Goal: Task Accomplishment & Management: Complete application form

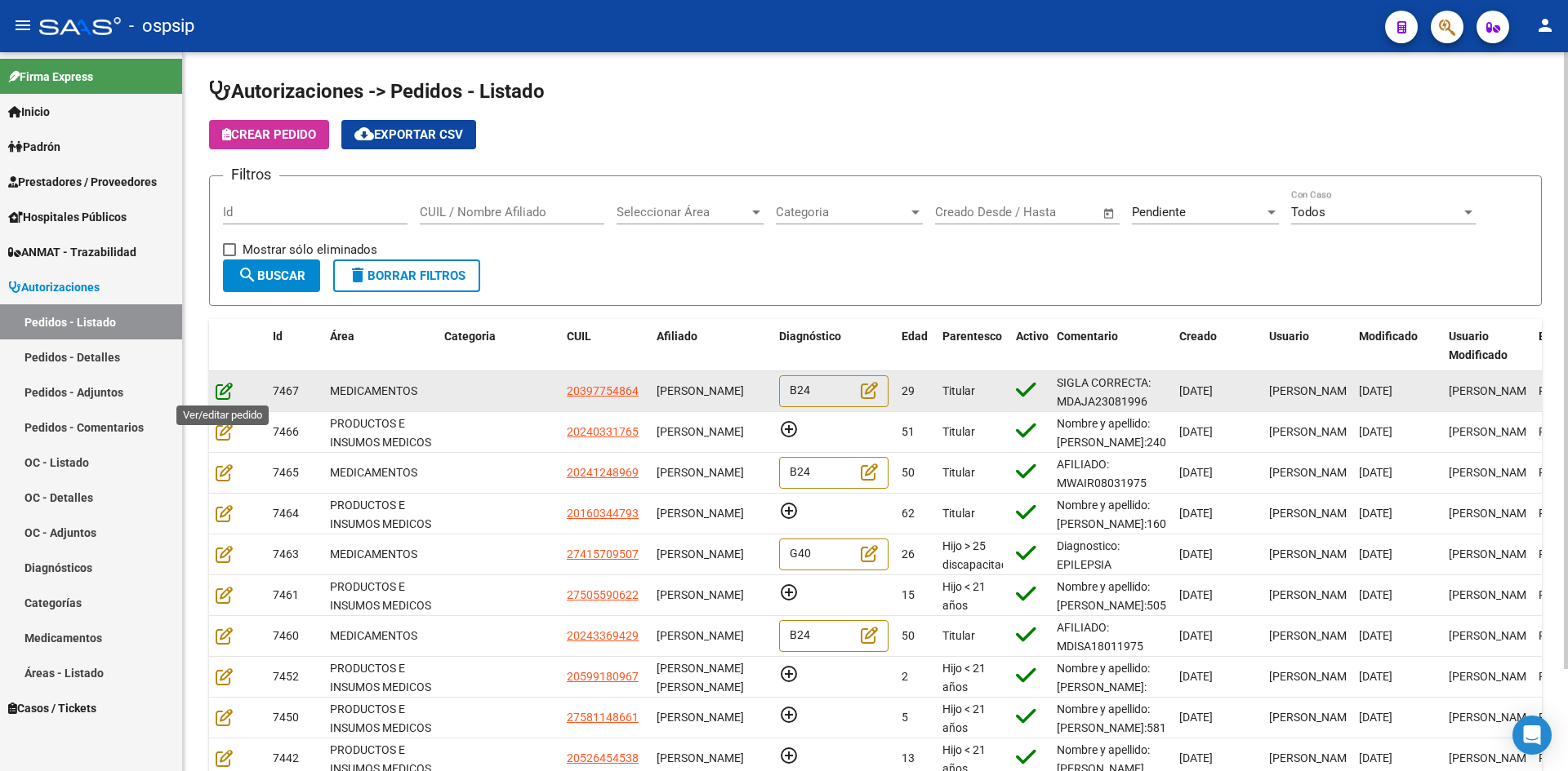
click at [216, 389] on icon at bounding box center [224, 391] width 17 height 18
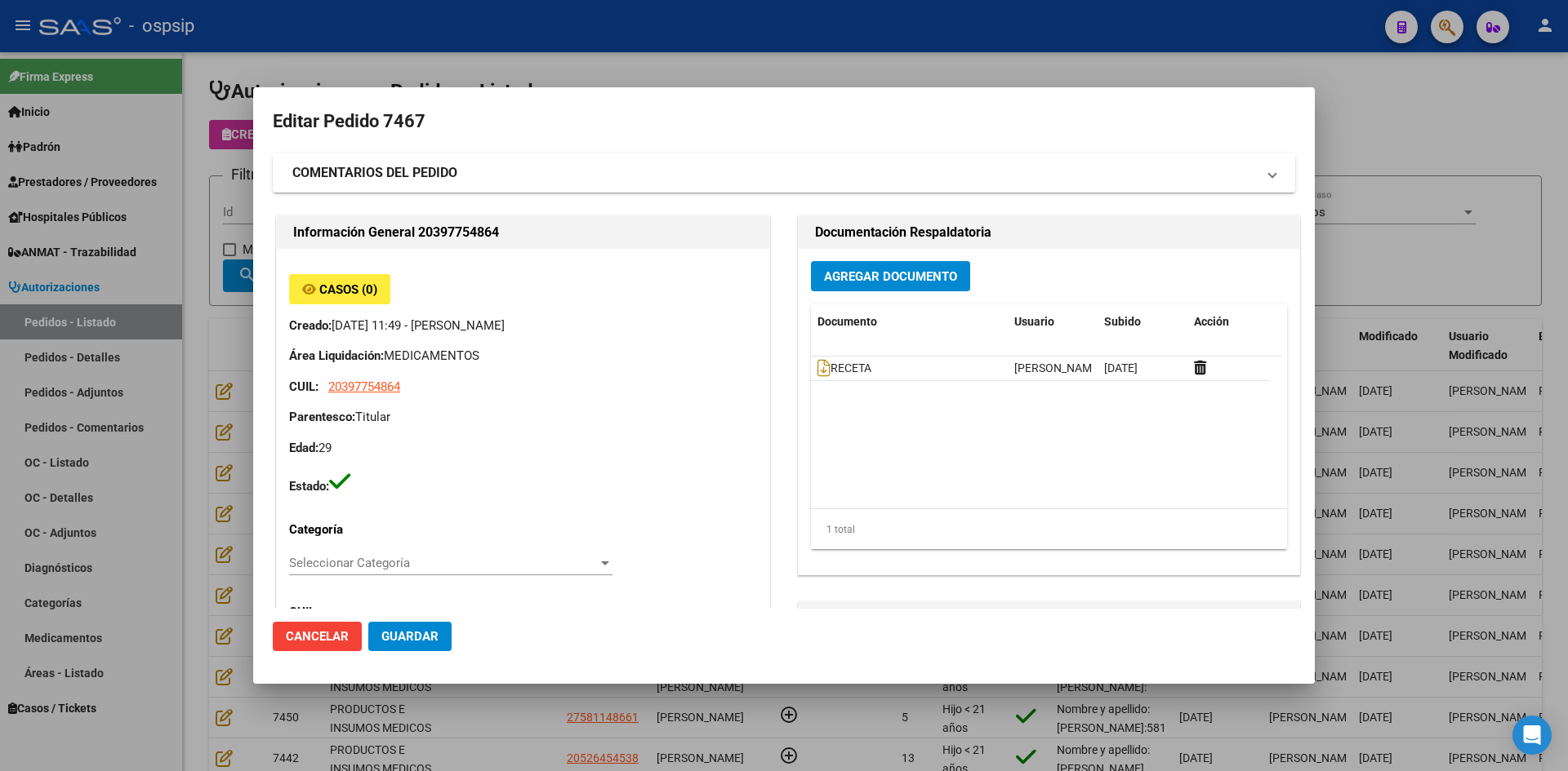
type input "[GEOGRAPHIC_DATA], [GEOGRAPHIC_DATA], [PERSON_NAME] S/N"
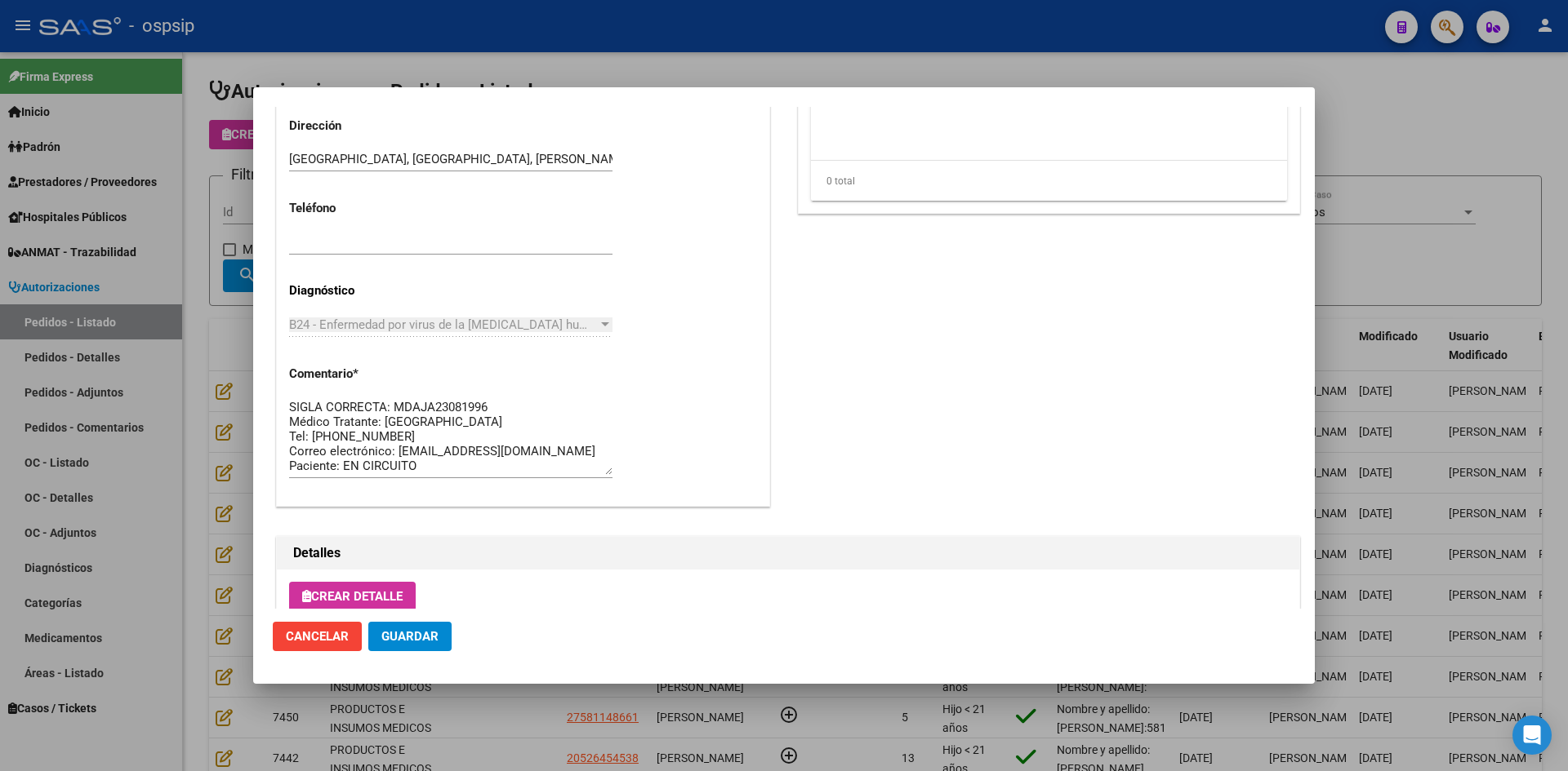
scroll to position [1047, 0]
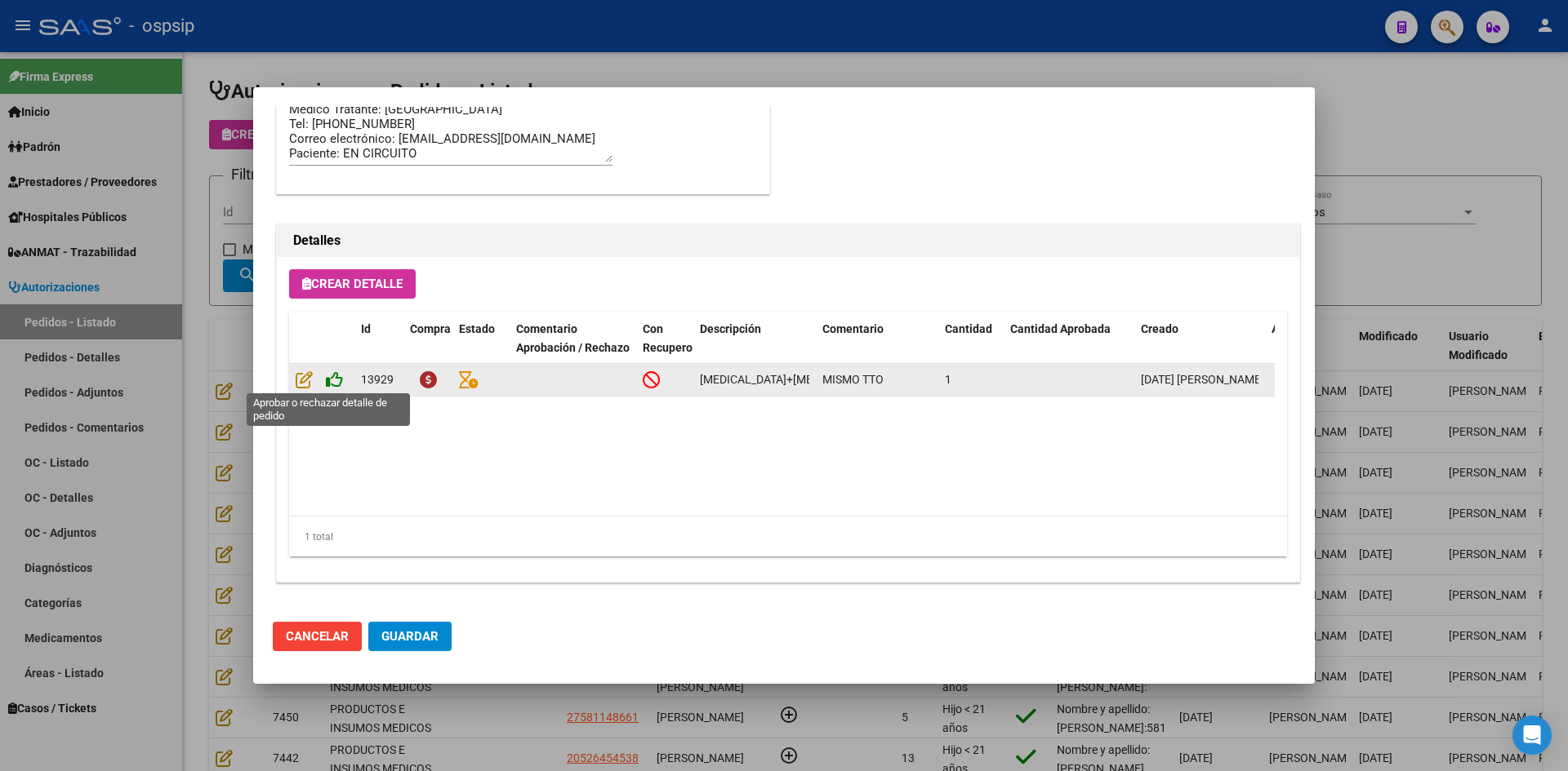
click at [336, 371] on icon at bounding box center [334, 379] width 17 height 18
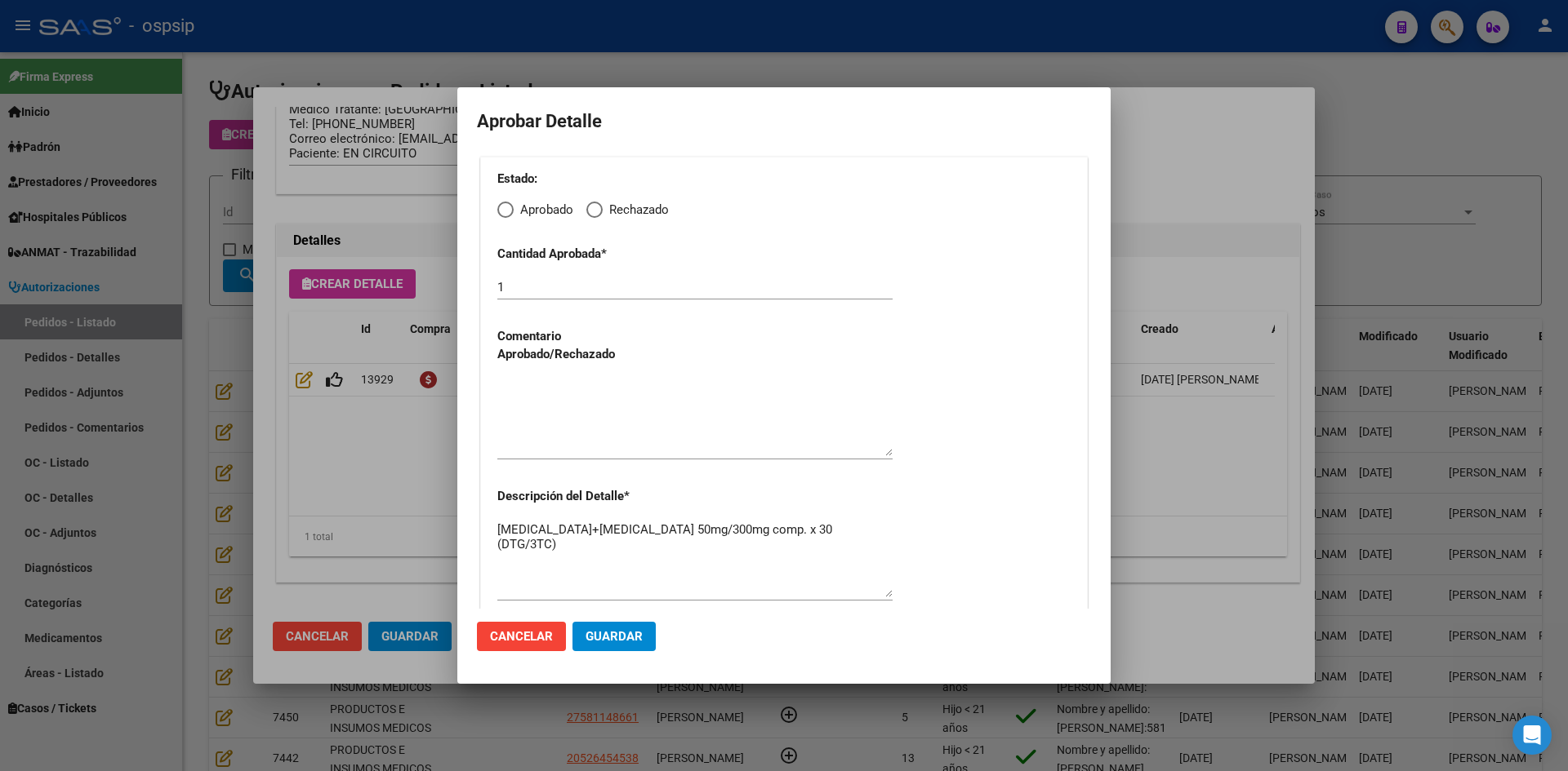
click at [506, 205] on span "Elija una opción" at bounding box center [505, 209] width 16 height 16
click at [506, 205] on input "Aprobado" at bounding box center [505, 209] width 16 height 16
radio input "true"
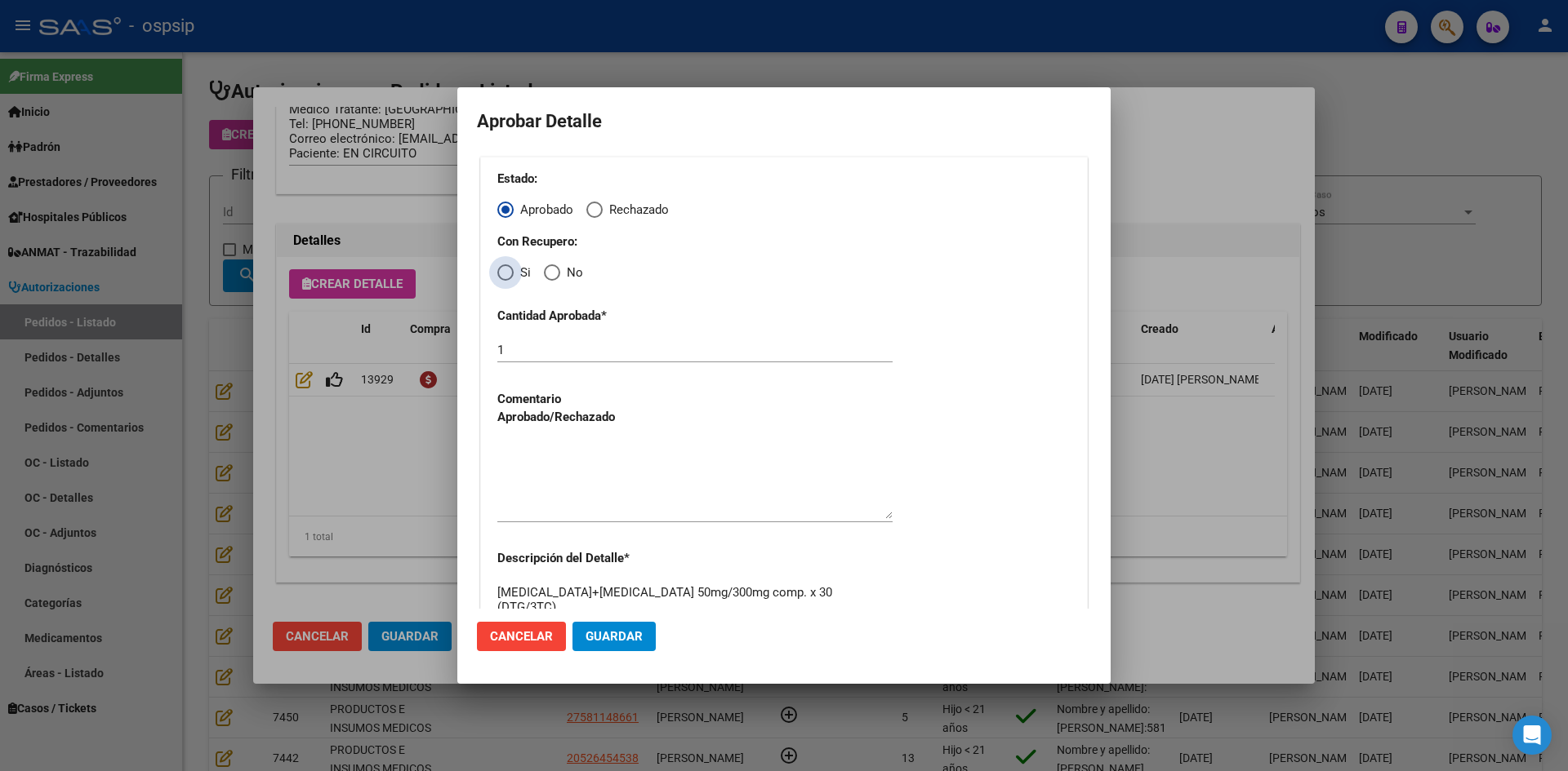
click at [510, 280] on span "Elija una opción" at bounding box center [505, 272] width 16 height 16
click at [510, 280] on input "Si" at bounding box center [505, 272] width 16 height 16
radio input "true"
click at [581, 466] on textarea at bounding box center [694, 481] width 395 height 77
click at [604, 633] on span "Guardar" at bounding box center [614, 636] width 57 height 14
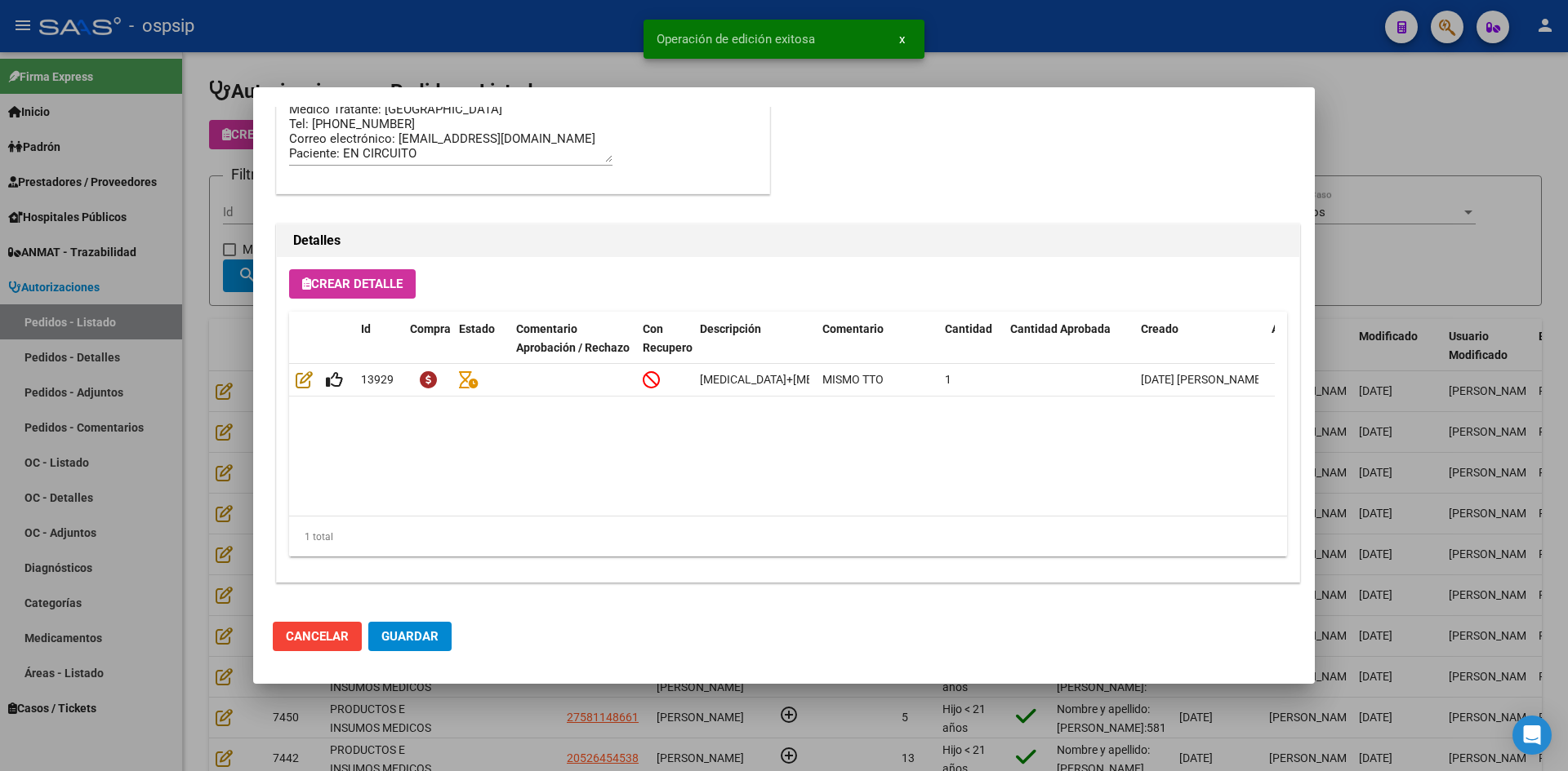
click at [415, 632] on span "Guardar" at bounding box center [409, 636] width 57 height 14
type input "[GEOGRAPHIC_DATA], [GEOGRAPHIC_DATA], [PERSON_NAME] 100"
click at [501, 732] on div at bounding box center [784, 385] width 1568 height 771
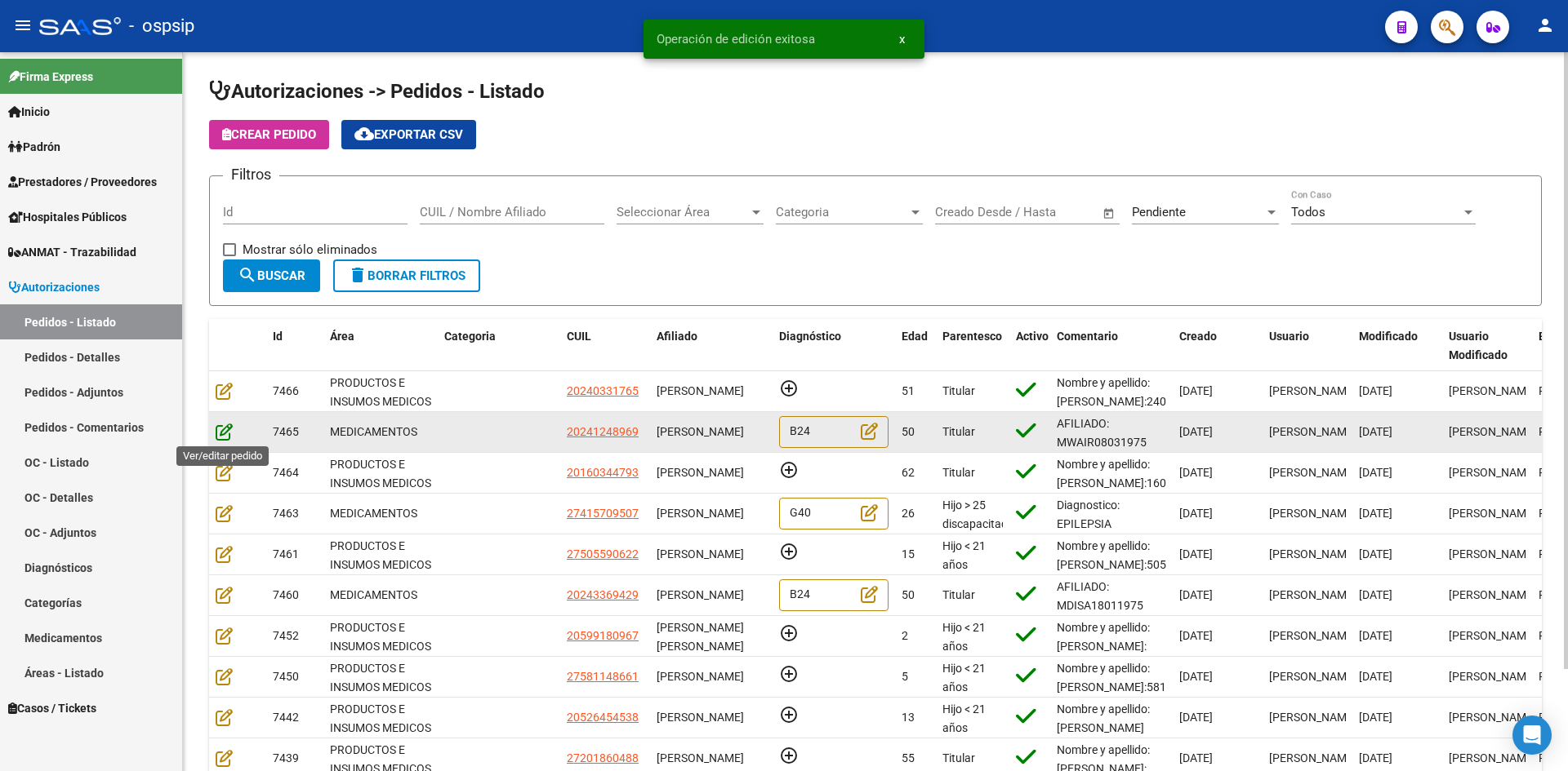
click at [222, 436] on icon at bounding box center [224, 431] width 17 height 18
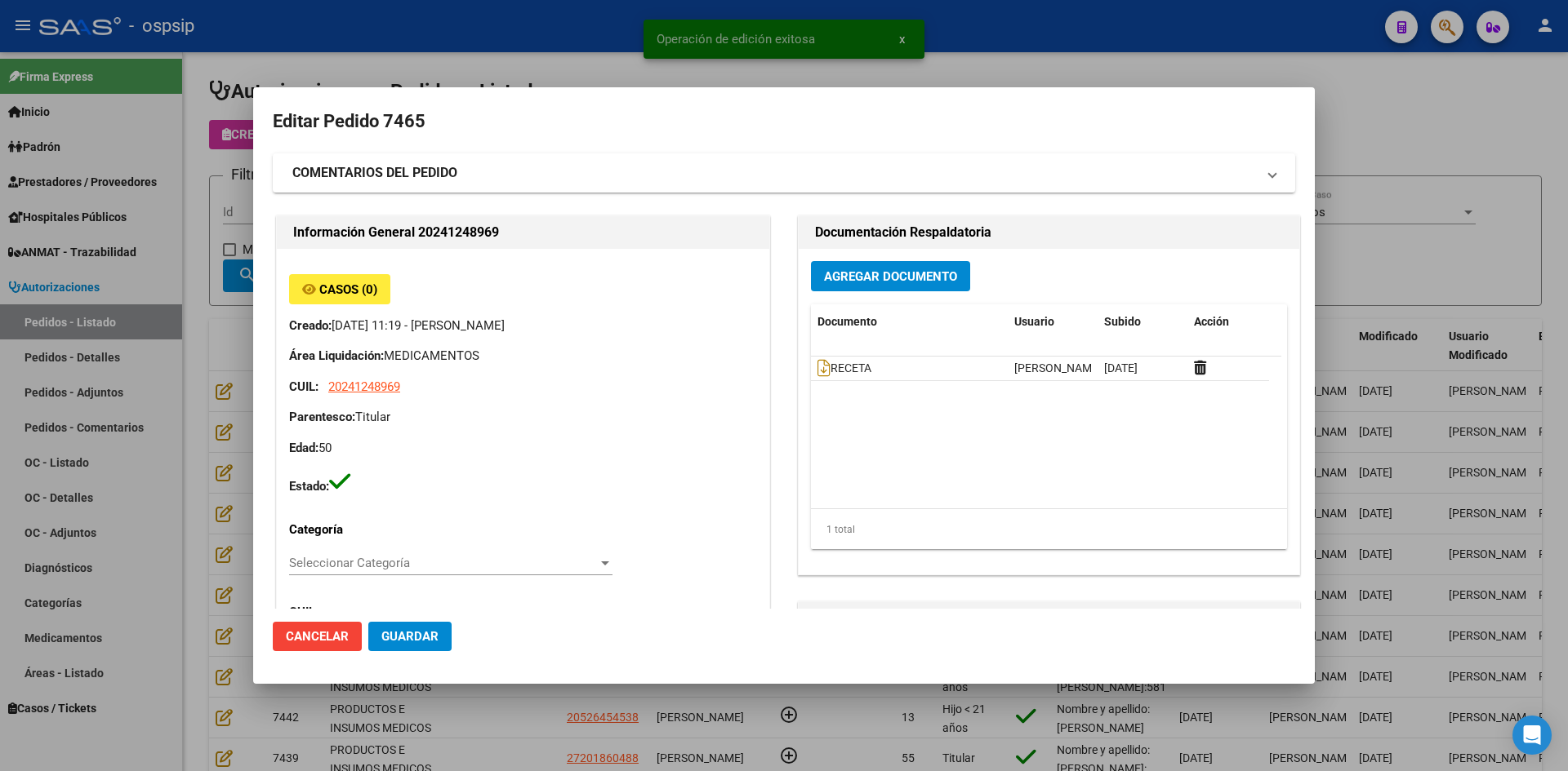
type input "Capital Federal, [STREET_ADDRESS], Piso: 00, Departamento: 000"
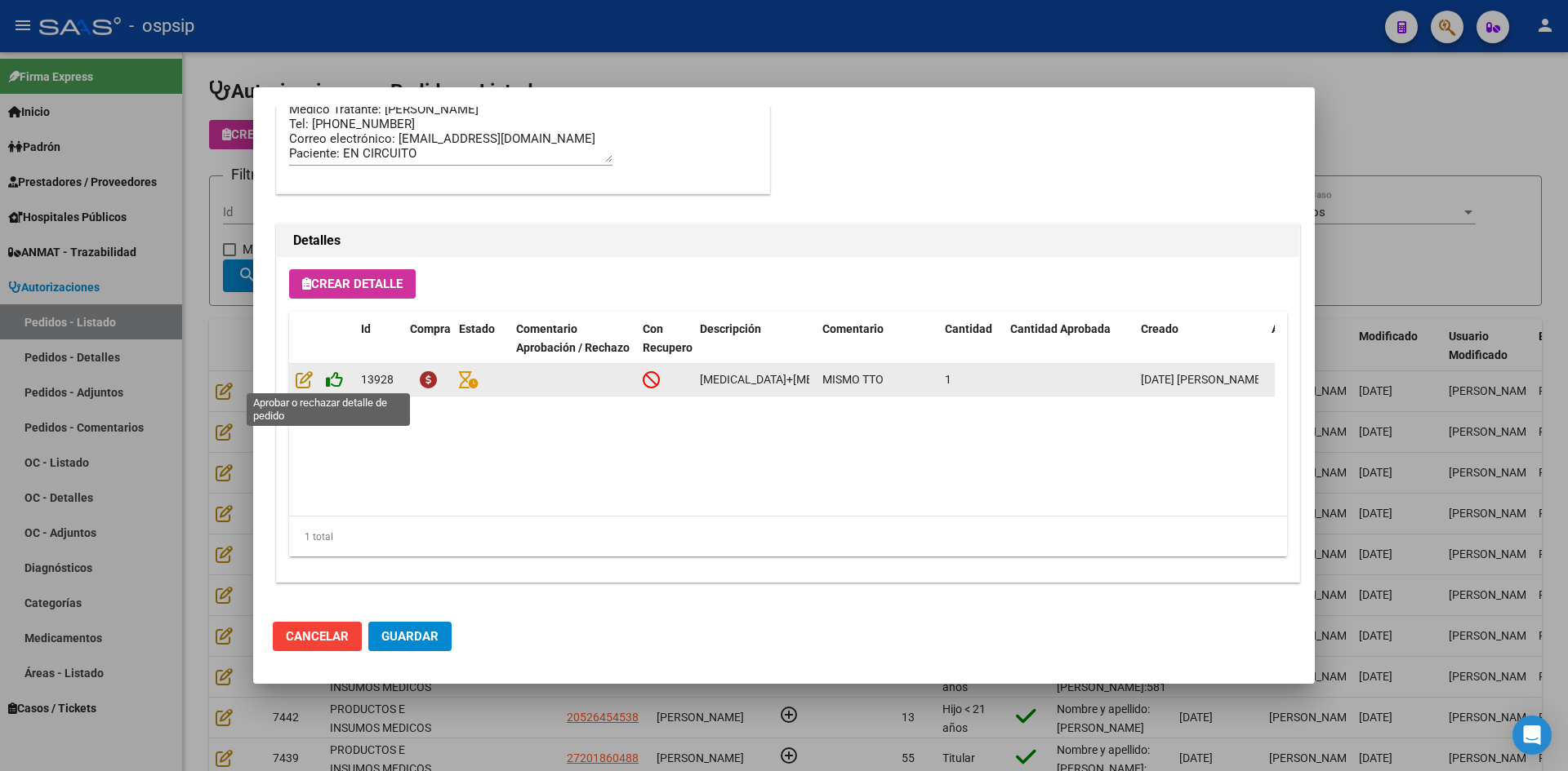
click at [334, 380] on icon at bounding box center [334, 379] width 17 height 18
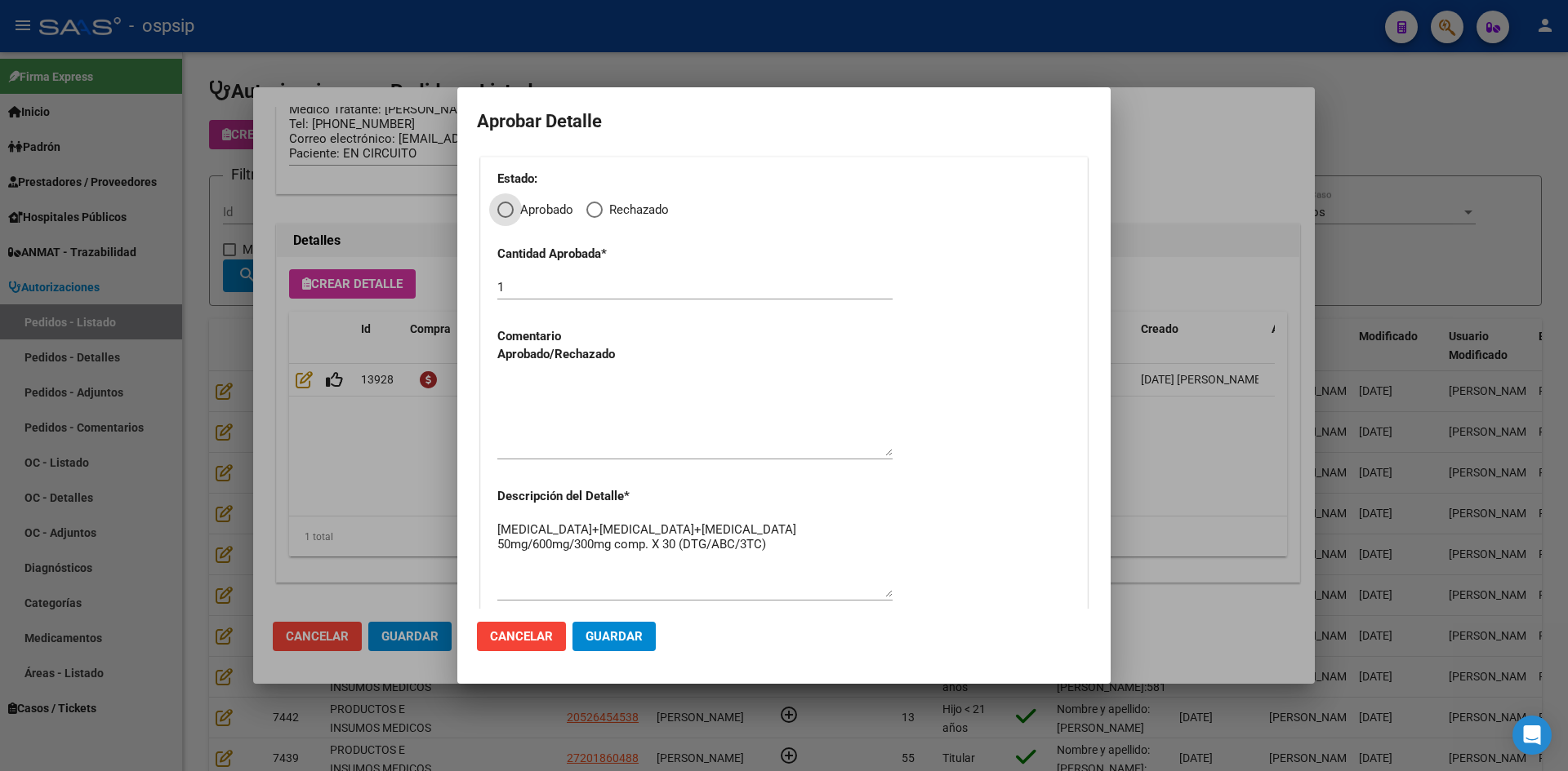
click at [508, 197] on div "Estado: Aprobado Rechazado" at bounding box center [783, 194] width 573 height 50
click at [509, 209] on span "Elija una opción" at bounding box center [505, 209] width 16 height 16
click at [509, 209] on input "Aprobado" at bounding box center [505, 209] width 16 height 16
radio input "true"
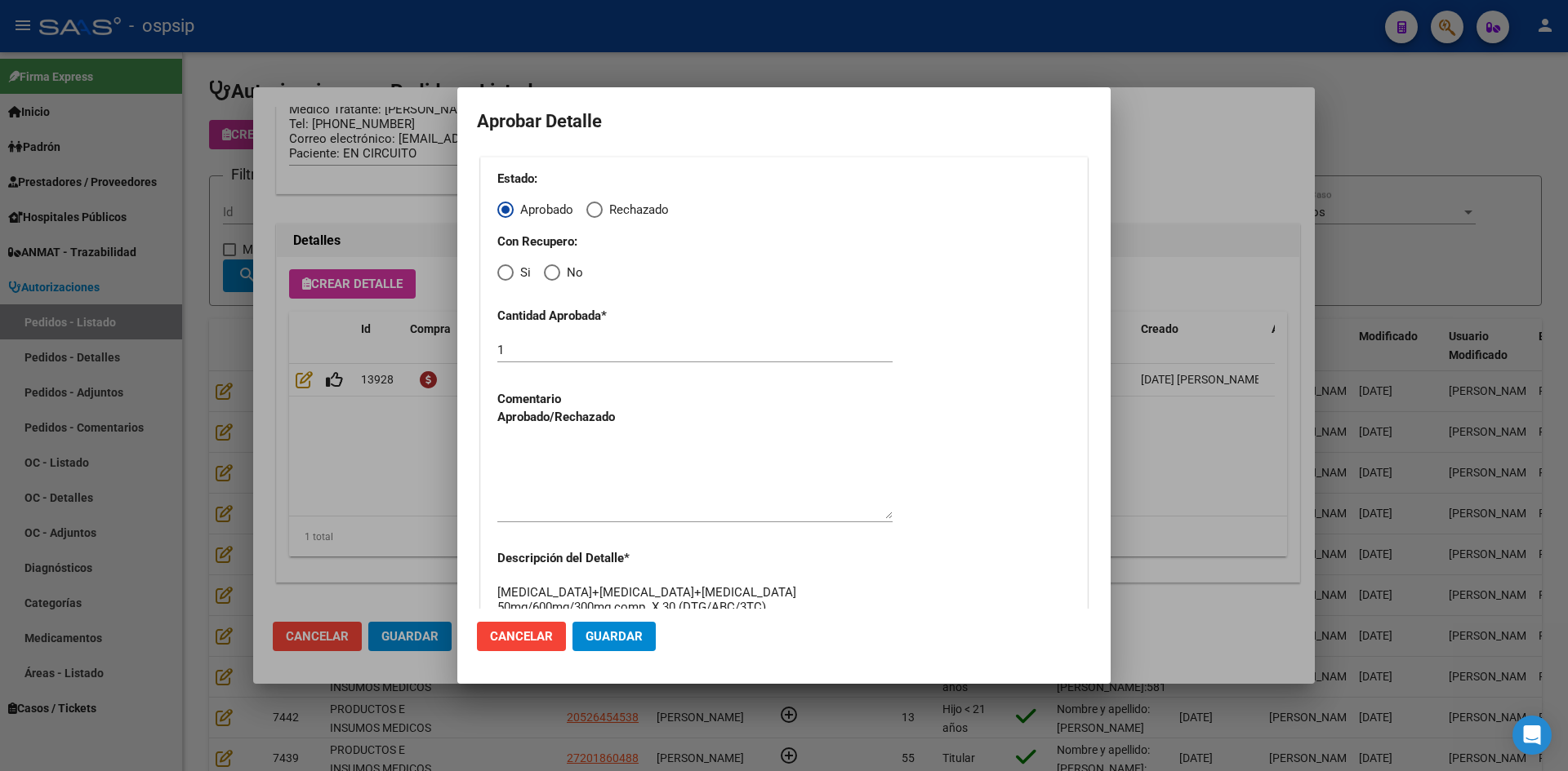
click at [508, 279] on span "Elija una opción" at bounding box center [505, 272] width 16 height 16
click at [508, 279] on input "Si" at bounding box center [505, 272] width 16 height 16
radio input "true"
click at [607, 488] on textarea at bounding box center [694, 481] width 395 height 77
click at [631, 645] on button "Guardar" at bounding box center [614, 636] width 83 height 30
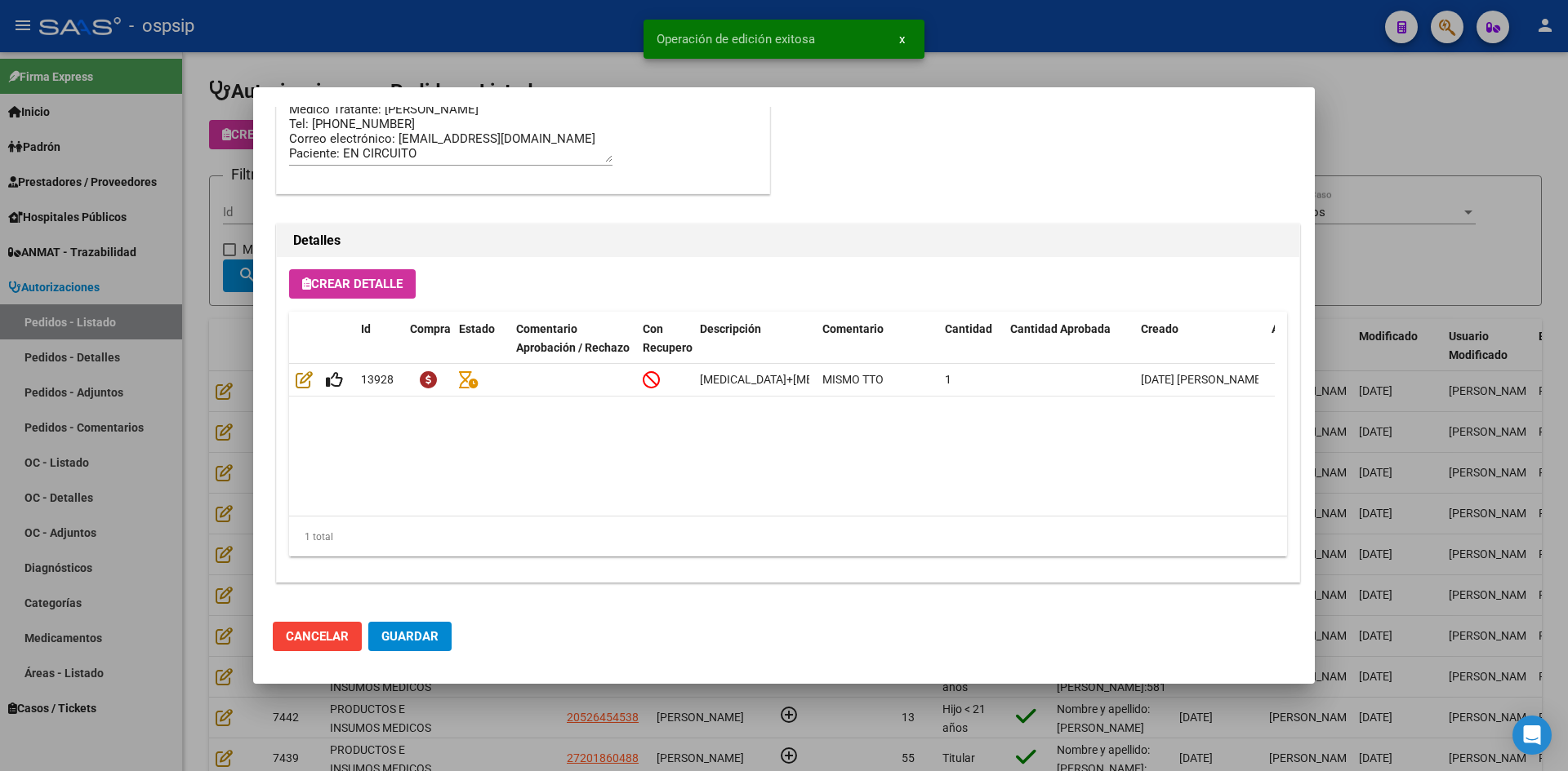
type input "[GEOGRAPHIC_DATA], [STREET_ADDRESS], Piso: 00"
click at [415, 647] on button "Guardar" at bounding box center [409, 636] width 83 height 30
click at [522, 706] on div at bounding box center [784, 385] width 1568 height 771
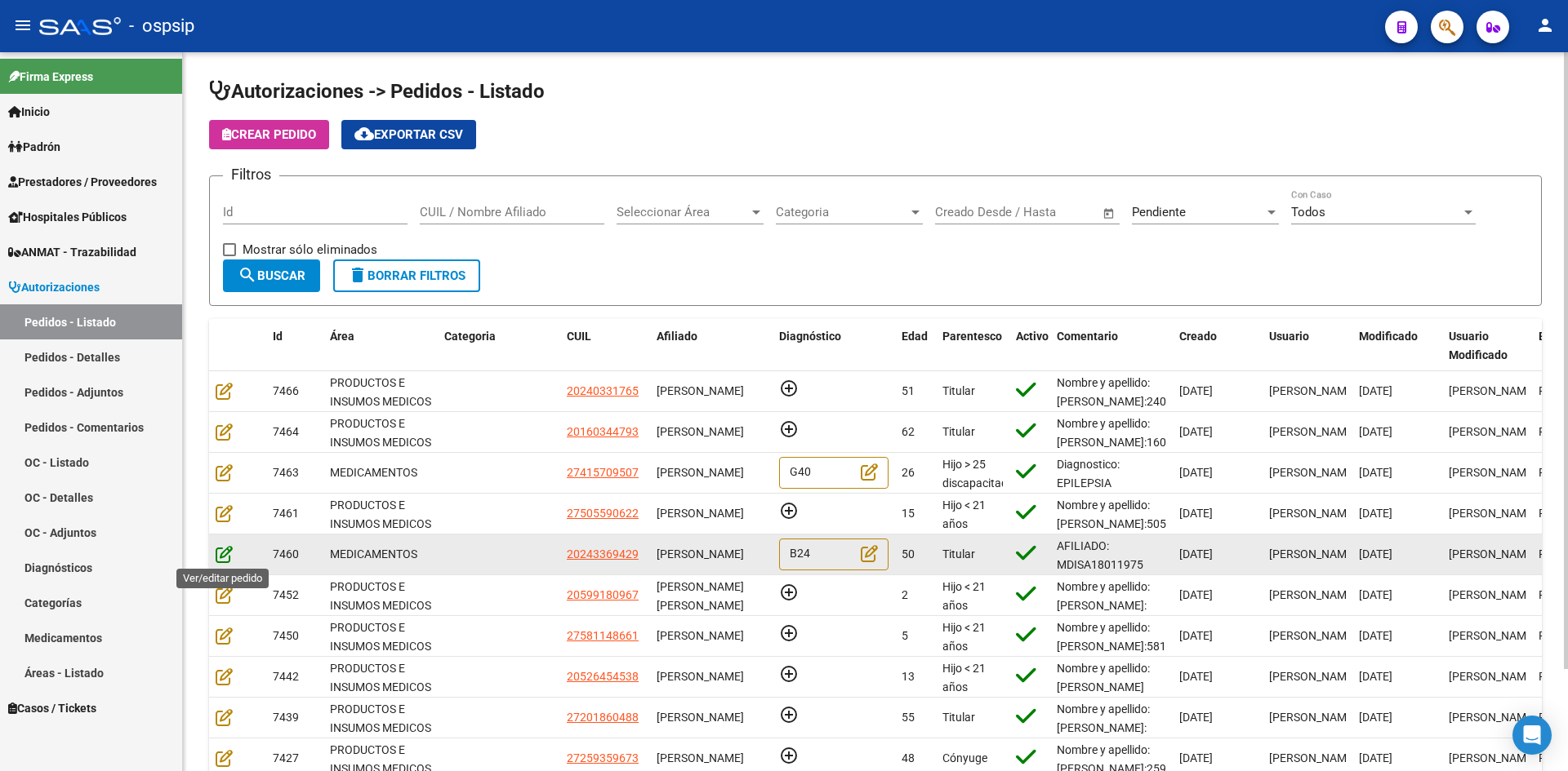
click at [220, 555] on icon at bounding box center [224, 553] width 17 height 18
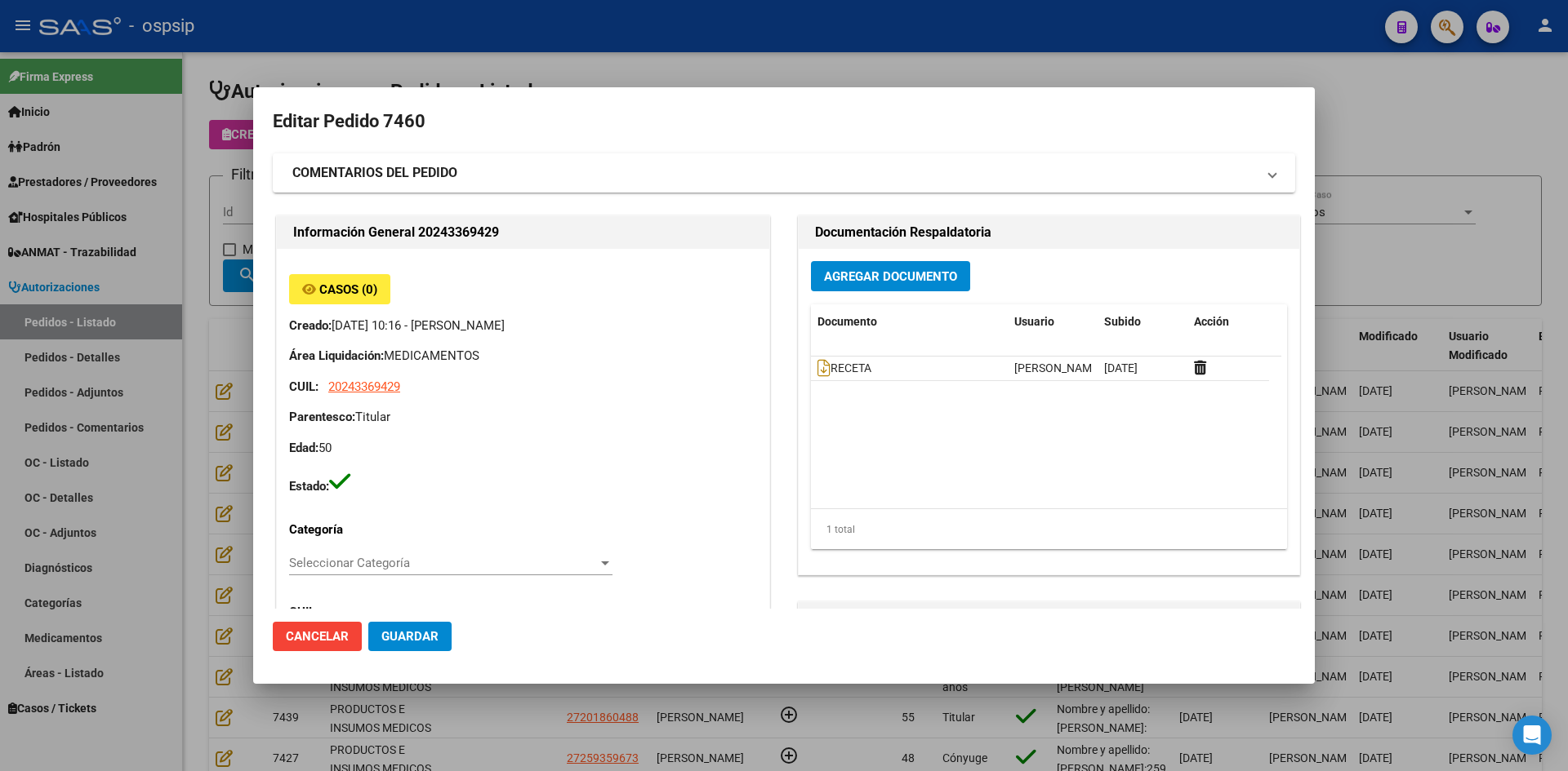
type input "[GEOGRAPHIC_DATA], LIBERTAD, [PERSON_NAME] 2434"
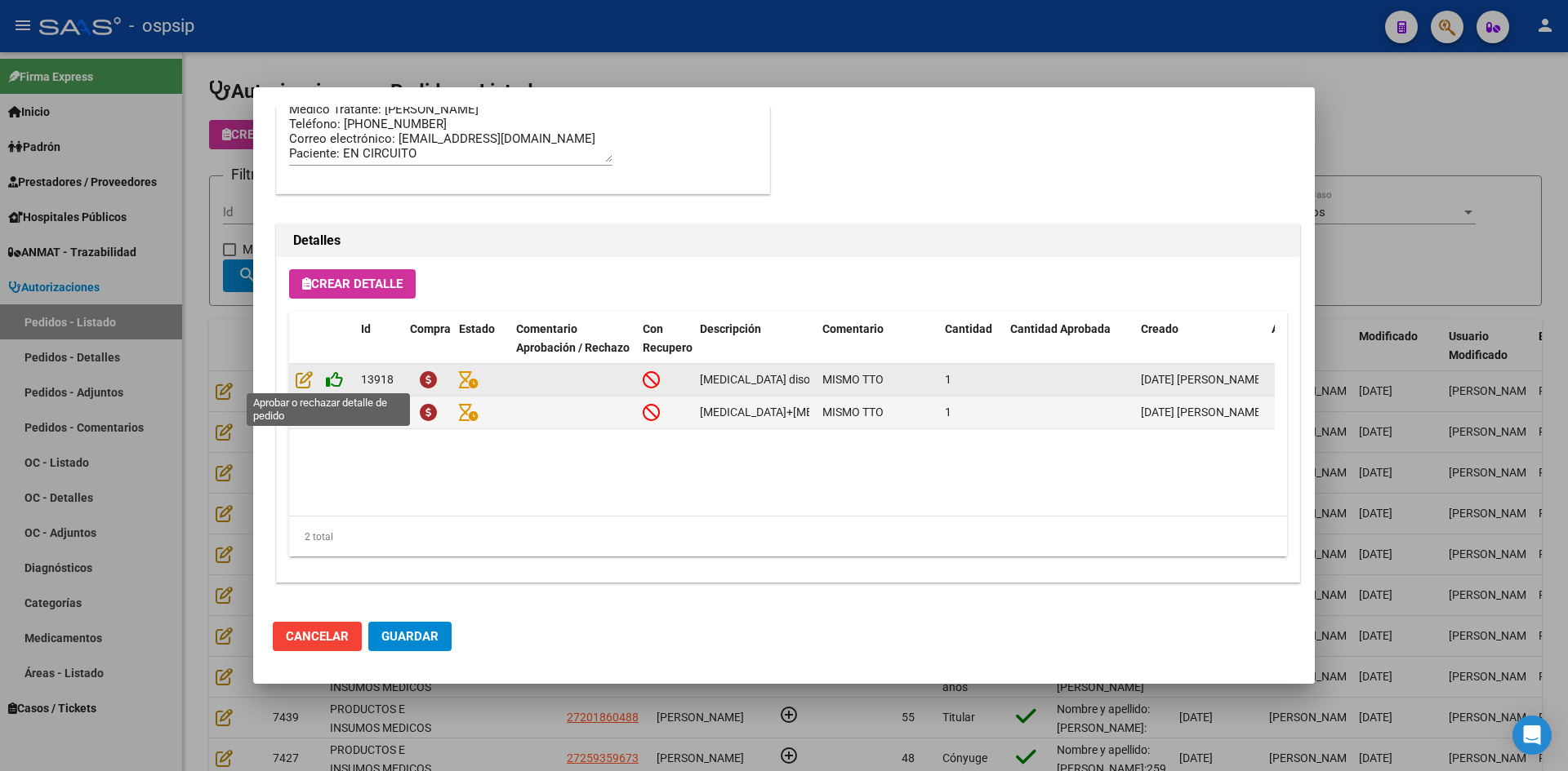
click at [334, 378] on icon at bounding box center [334, 379] width 17 height 18
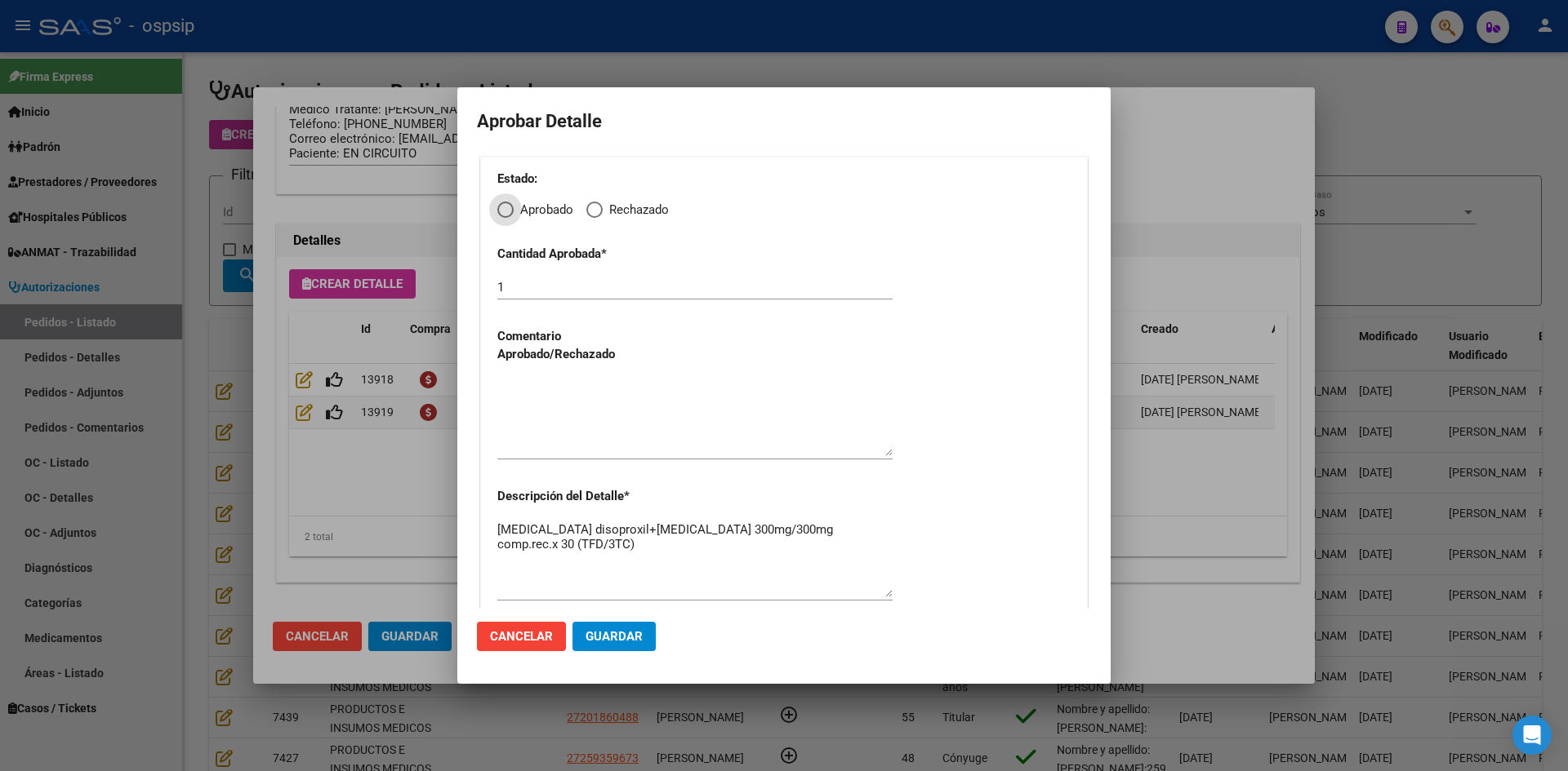
click at [513, 208] on span "Aprobado" at bounding box center [543, 211] width 60 height 19
click at [513, 208] on input "Aprobado" at bounding box center [505, 209] width 16 height 16
radio input "true"
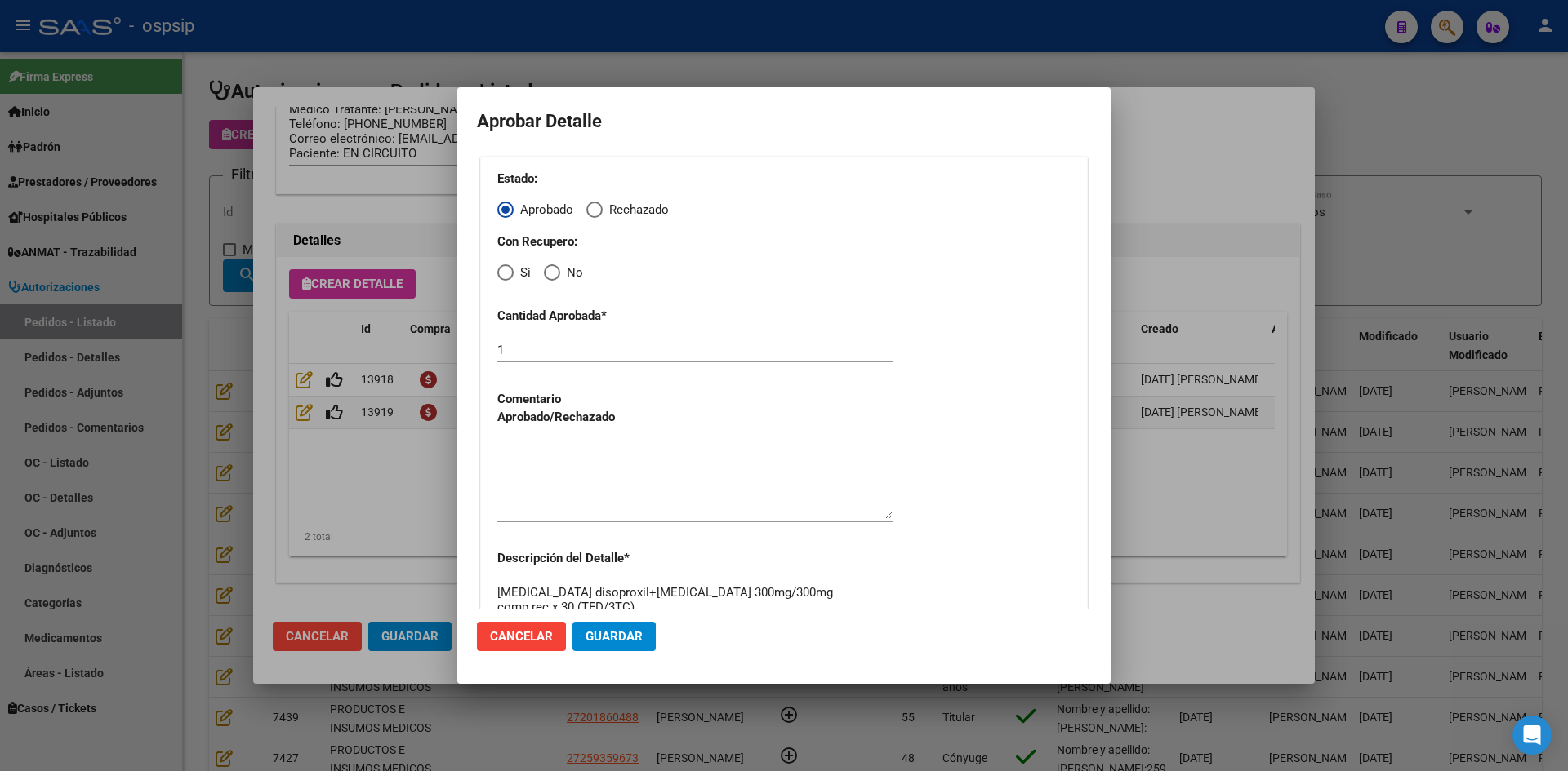
click at [502, 272] on span "Elija una opción" at bounding box center [505, 272] width 16 height 16
click at [502, 272] on input "Si" at bounding box center [505, 272] width 16 height 16
radio input "true"
click at [565, 475] on textarea at bounding box center [694, 481] width 395 height 77
click at [620, 635] on span "Guardar" at bounding box center [614, 636] width 57 height 14
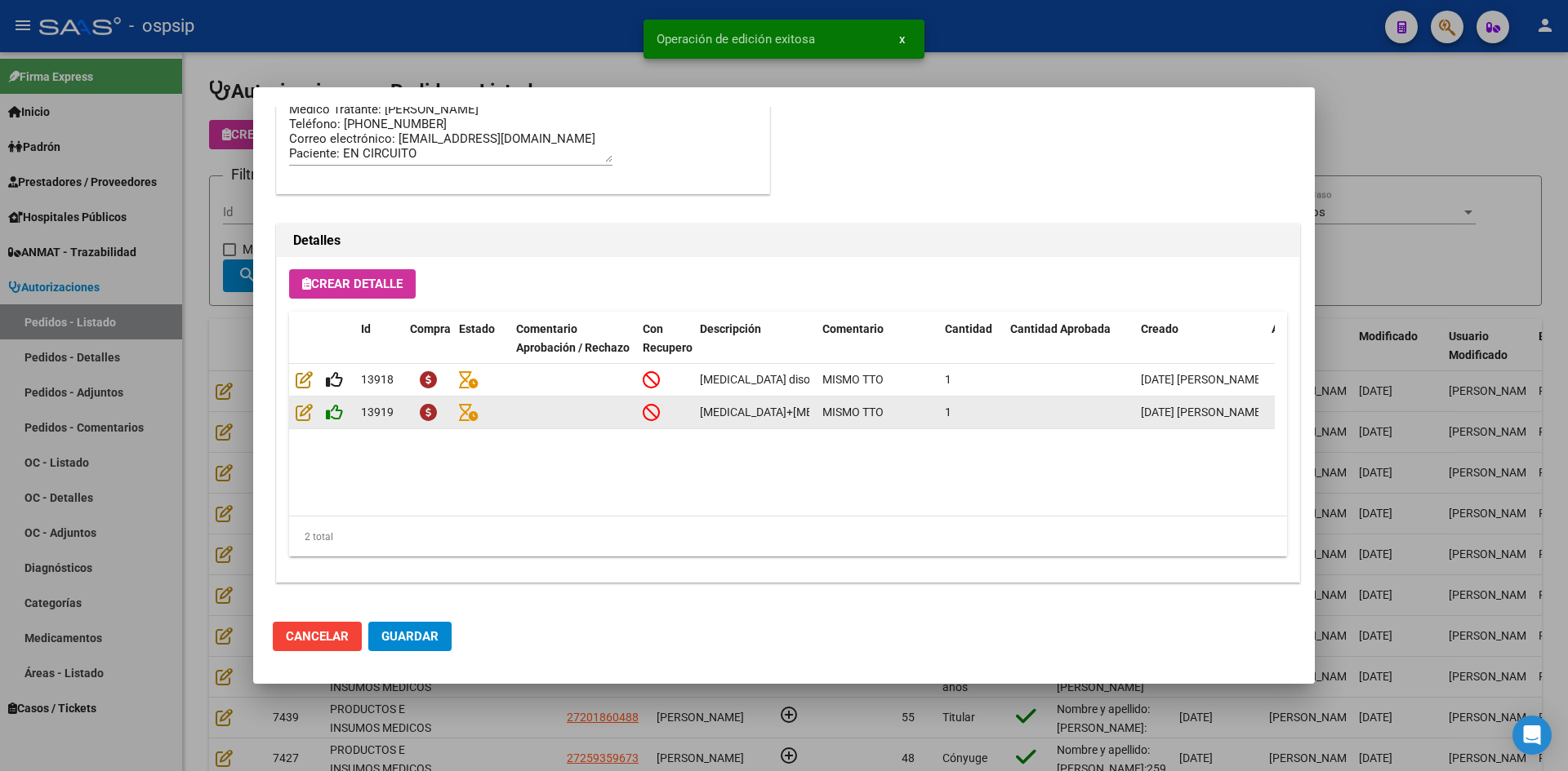
type input "[GEOGRAPHIC_DATA], LIBERTAD, [PERSON_NAME] 2434"
click at [332, 411] on icon at bounding box center [334, 412] width 17 height 18
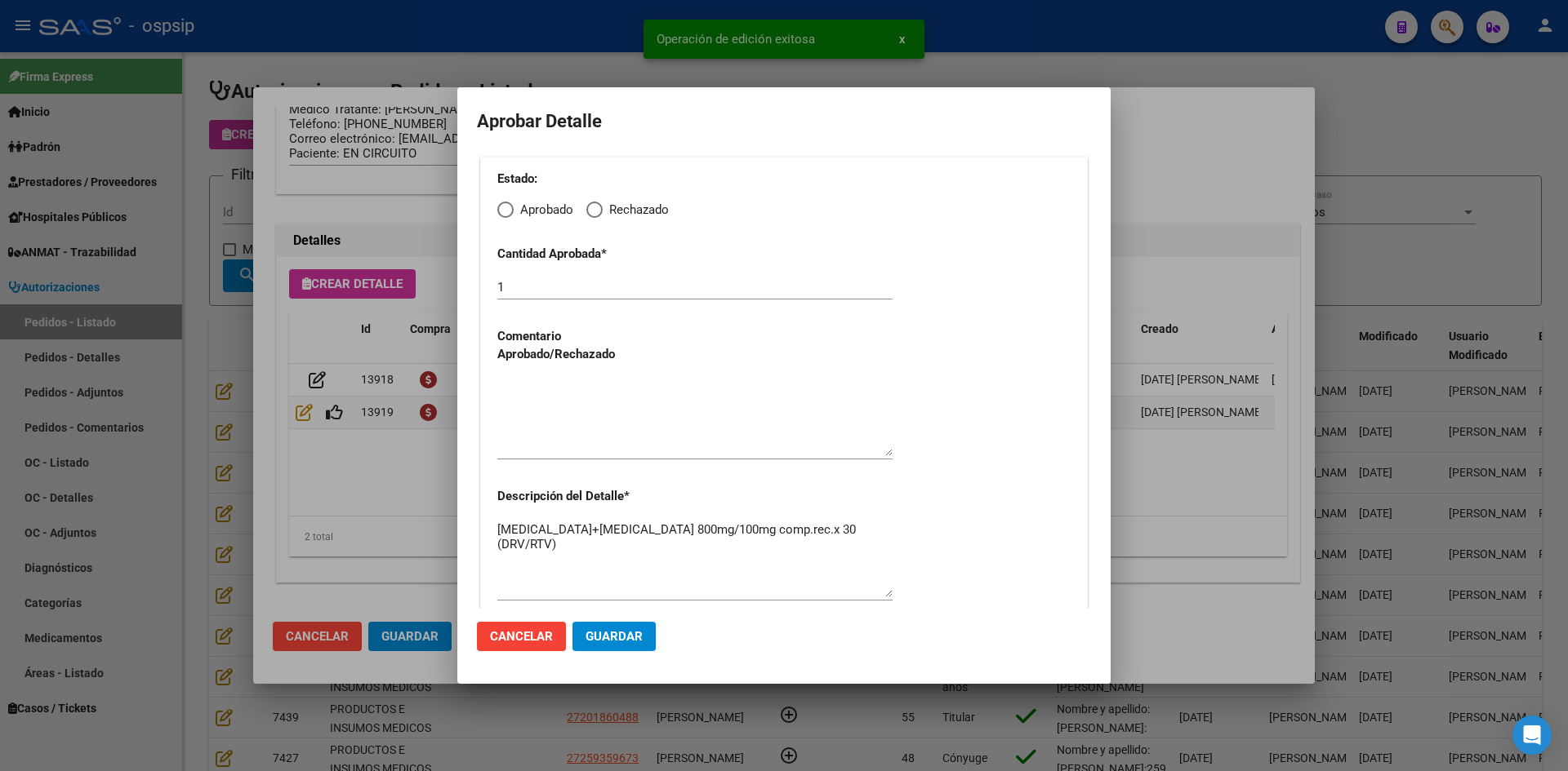
click at [505, 207] on span "Elija una opción" at bounding box center [505, 209] width 16 height 16
click at [505, 207] on input "Aprobado" at bounding box center [505, 209] width 16 height 16
radio input "true"
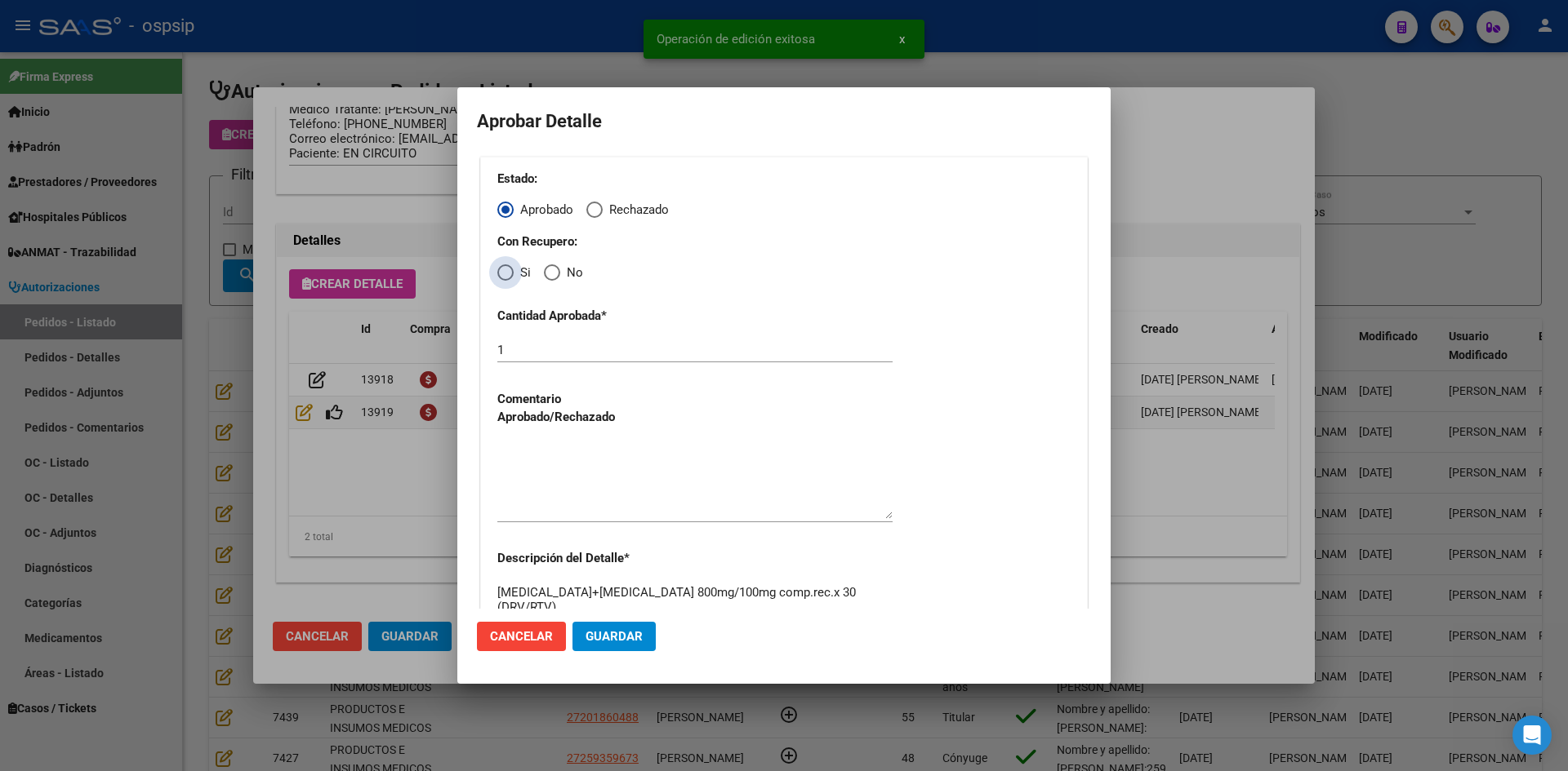
click at [508, 273] on span "Elija una opción" at bounding box center [505, 272] width 16 height 16
click at [508, 273] on input "Si" at bounding box center [505, 272] width 16 height 16
radio input "true"
click at [544, 507] on textarea at bounding box center [694, 481] width 395 height 77
click at [612, 633] on span "Guardar" at bounding box center [614, 636] width 57 height 14
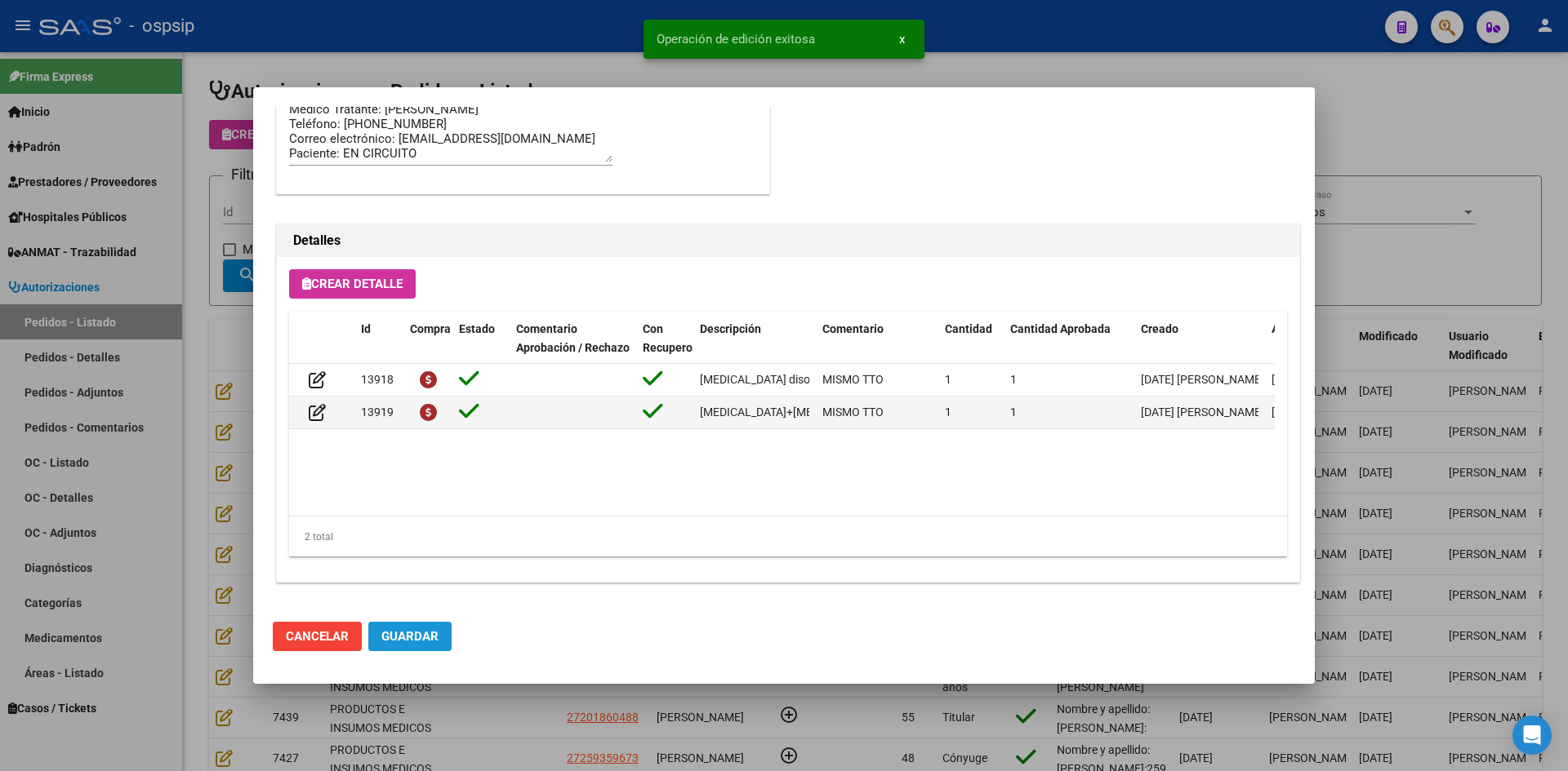
click at [427, 637] on span "Guardar" at bounding box center [409, 636] width 57 height 14
click at [487, 743] on div at bounding box center [784, 385] width 1568 height 771
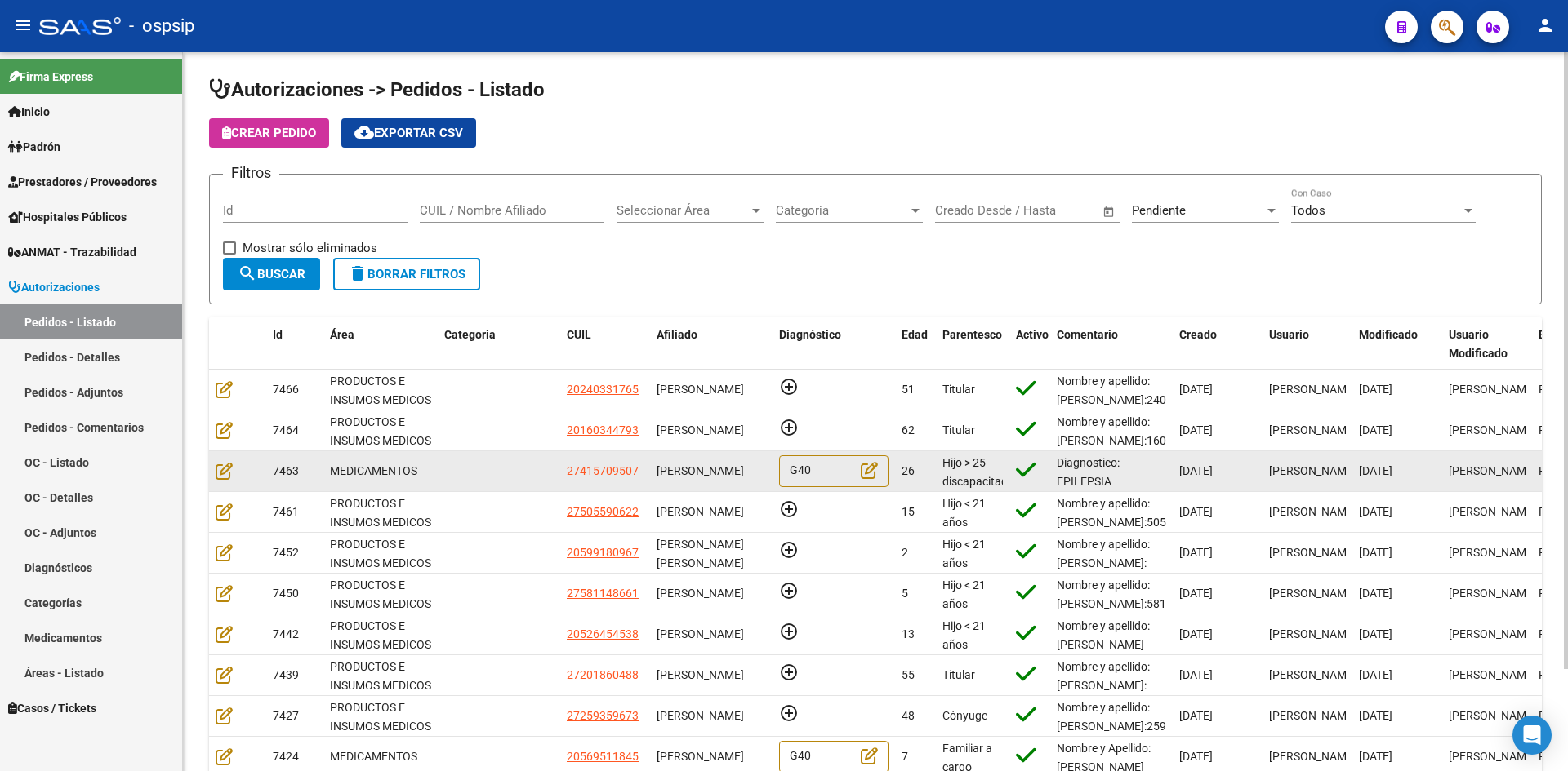
scroll to position [0, 0]
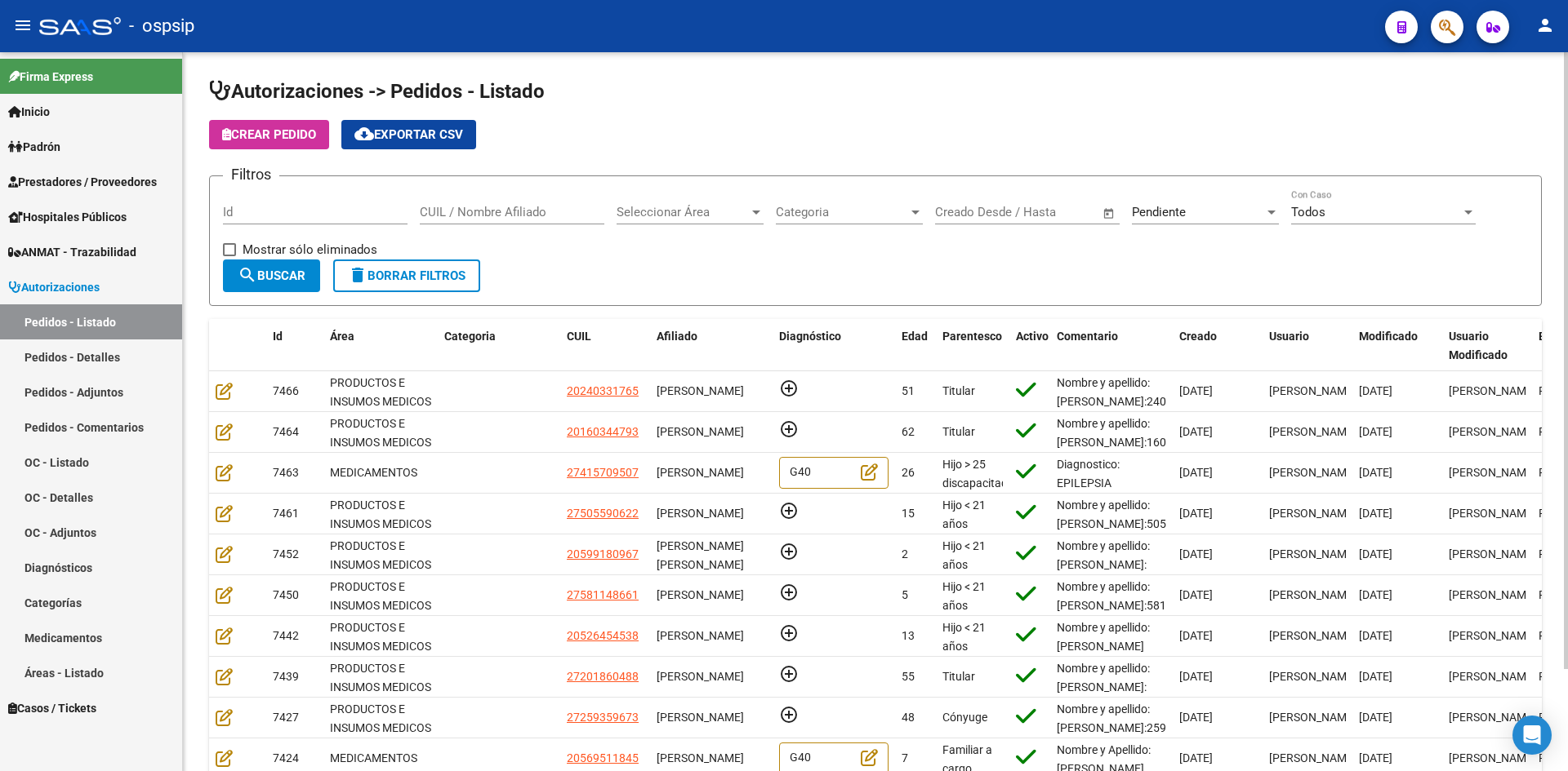
click at [754, 218] on div "Seleccionar Área" at bounding box center [690, 212] width 147 height 14
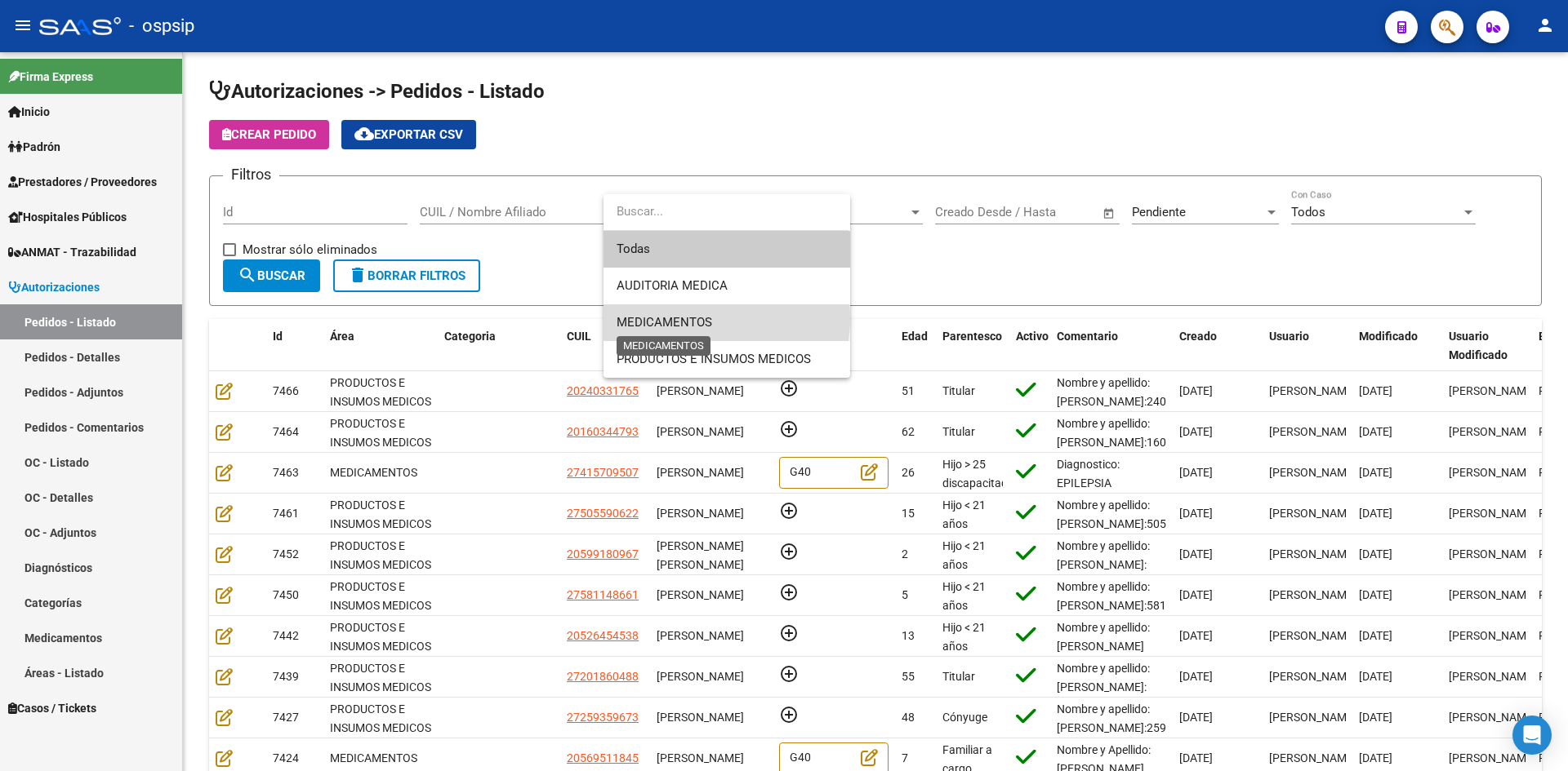
click at [694, 319] on span "MEDICAMENTOS" at bounding box center [664, 321] width 95 height 14
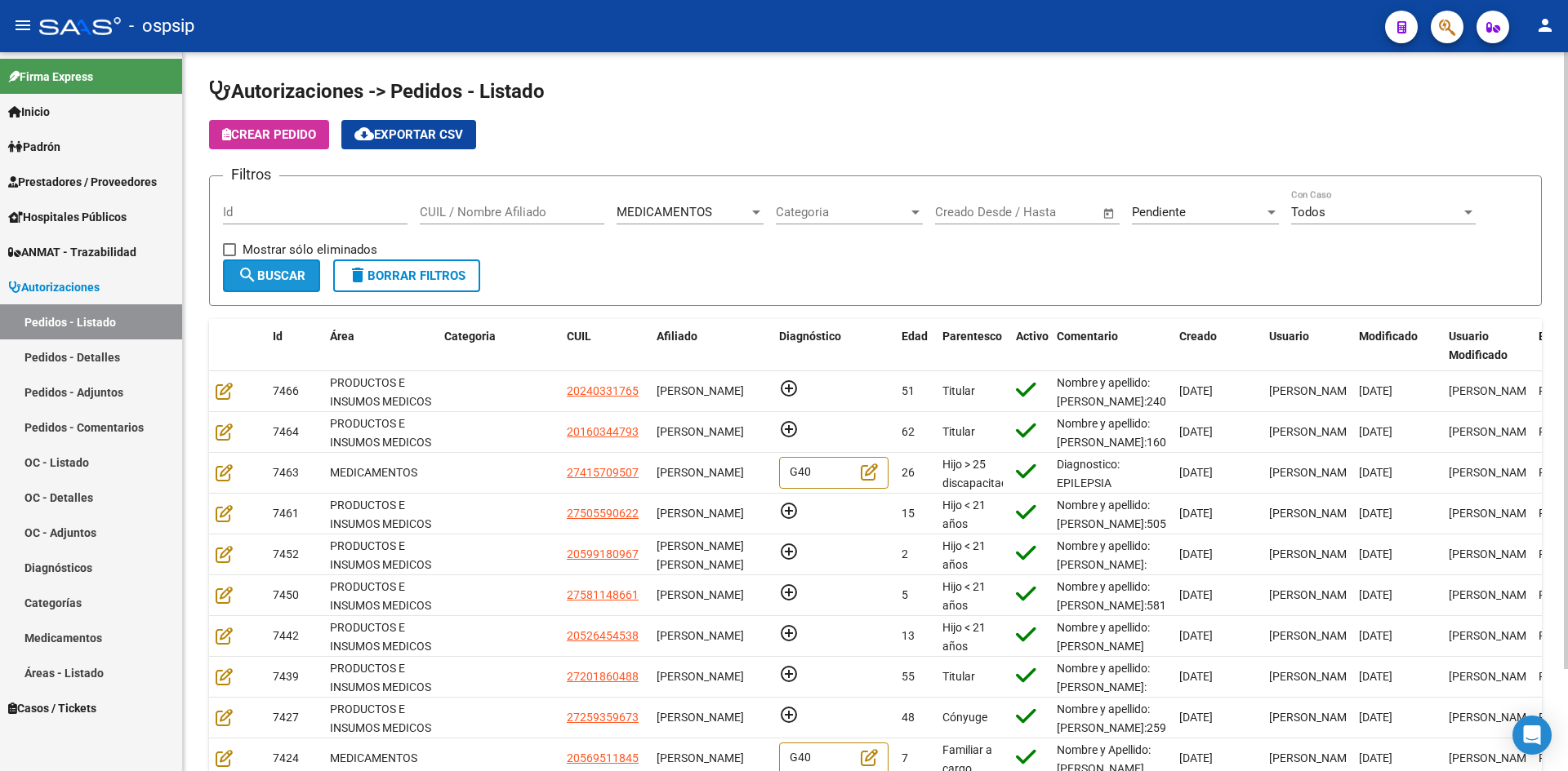
click at [297, 289] on button "search Buscar" at bounding box center [271, 276] width 97 height 33
